Goal: Transaction & Acquisition: Purchase product/service

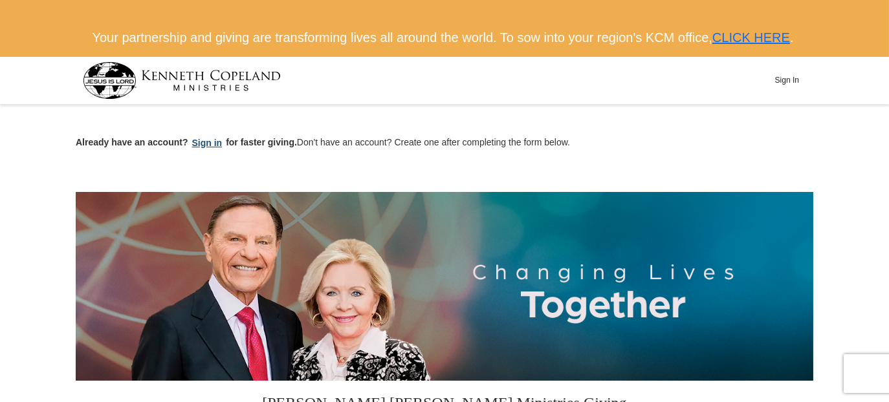
click at [207, 151] on button "Sign in" at bounding box center [207, 143] width 38 height 15
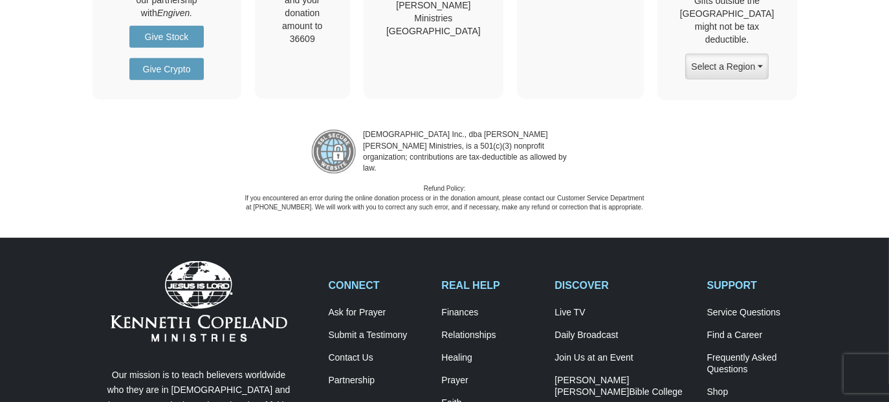
scroll to position [1876, 0]
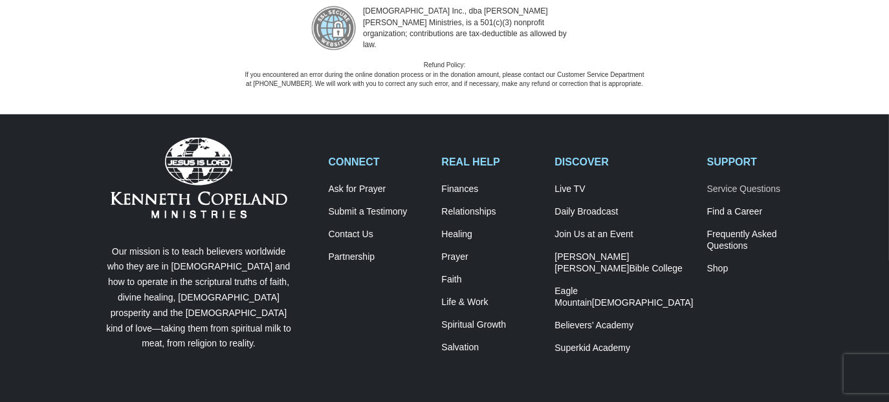
click at [718, 195] on link "Service Questions" at bounding box center [757, 190] width 100 height 12
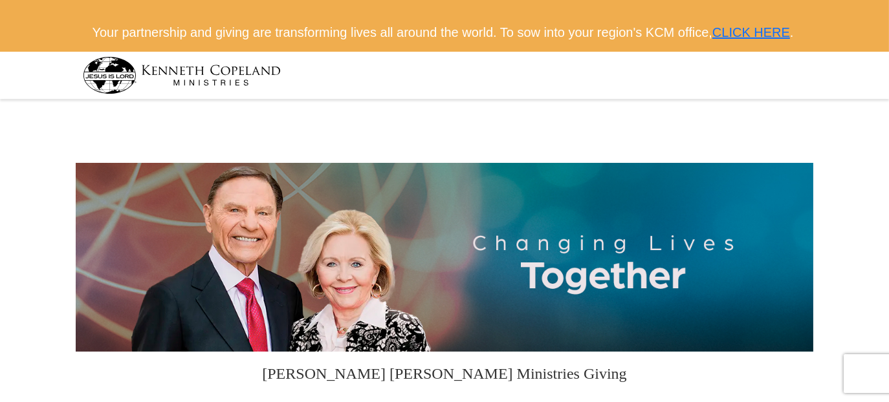
scroll to position [0, 0]
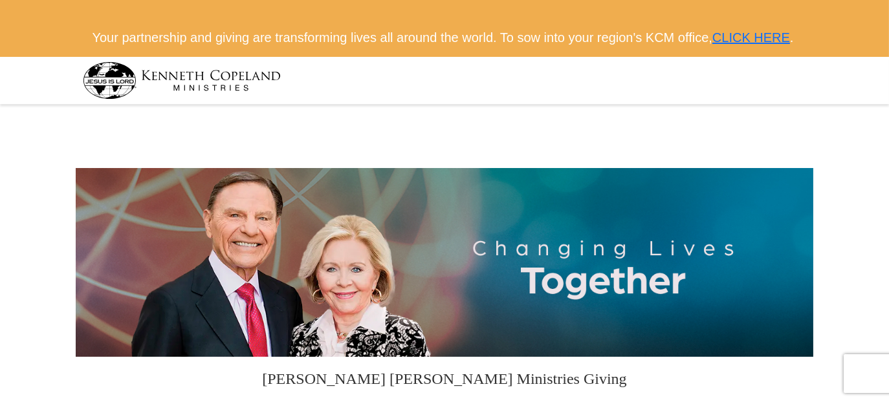
click at [151, 94] on img at bounding box center [182, 80] width 198 height 37
